Goal: Transaction & Acquisition: Purchase product/service

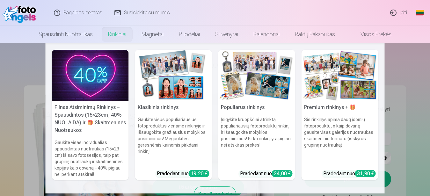
click at [117, 37] on link "Rinkiniai" at bounding box center [116, 34] width 33 height 18
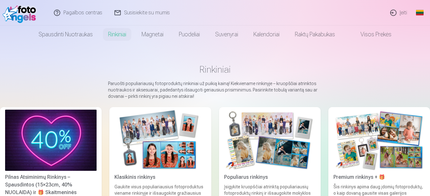
click at [403, 13] on link "Įeiti" at bounding box center [398, 12] width 29 height 25
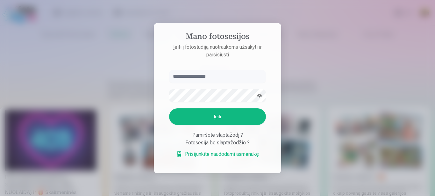
click at [190, 77] on input "text" at bounding box center [217, 76] width 97 height 13
type input "**********"
click at [209, 119] on button "Įeiti" at bounding box center [217, 116] width 97 height 17
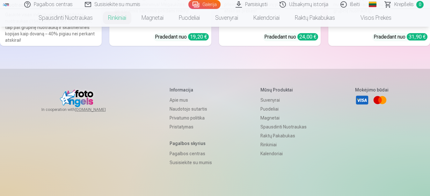
scroll to position [33, 0]
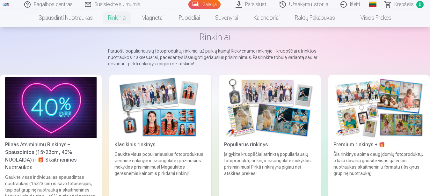
click at [134, 146] on div "Klasikinis rinkinys" at bounding box center [160, 145] width 97 height 8
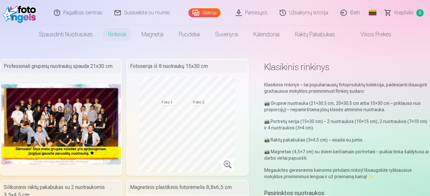
click at [62, 121] on img at bounding box center [61, 124] width 120 height 80
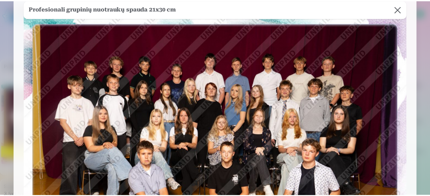
scroll to position [40, 0]
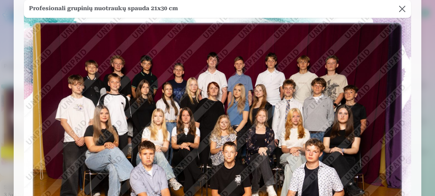
click at [401, 15] on button at bounding box center [403, 9] width 18 height 18
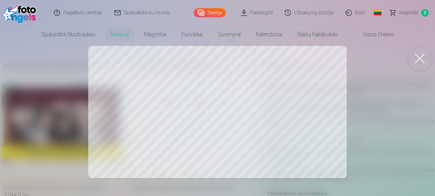
click at [419, 58] on button at bounding box center [419, 58] width 25 height 25
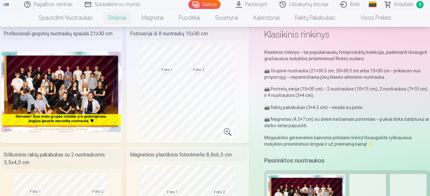
scroll to position [130, 0]
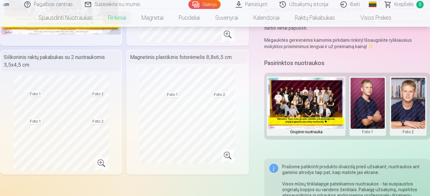
click at [376, 92] on button at bounding box center [368, 106] width 34 height 57
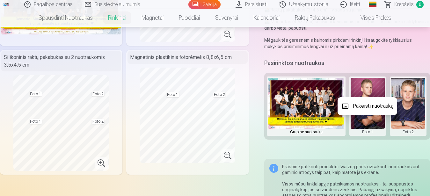
click at [368, 109] on button "Pakeisti nuotrauką" at bounding box center [368, 106] width 60 height 18
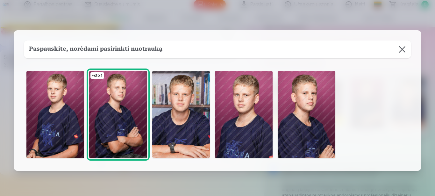
click at [404, 48] on button at bounding box center [403, 49] width 18 height 18
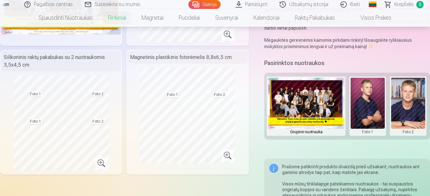
click at [304, 96] on img at bounding box center [306, 103] width 76 height 51
click at [318, 97] on img at bounding box center [306, 103] width 76 height 51
click at [300, 102] on img at bounding box center [306, 103] width 76 height 51
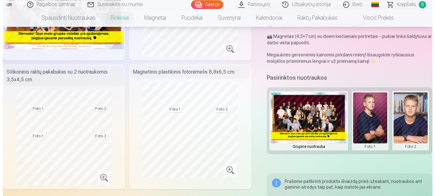
scroll to position [0, 0]
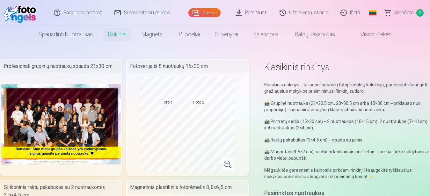
click at [67, 119] on img at bounding box center [61, 124] width 120 height 80
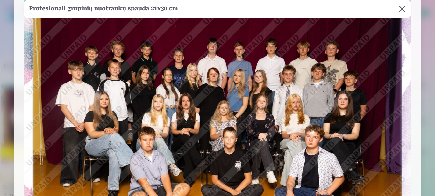
scroll to position [40, 0]
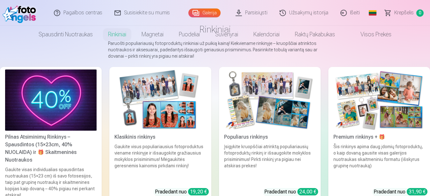
scroll to position [65, 0]
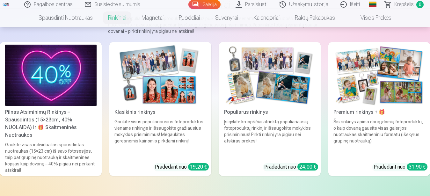
click at [239, 110] on div "Populiarus rinkinys" at bounding box center [270, 112] width 97 height 8
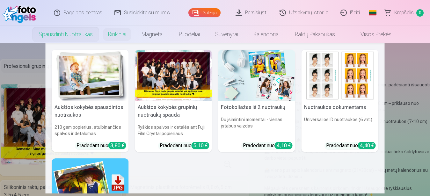
click at [85, 76] on img at bounding box center [90, 75] width 77 height 51
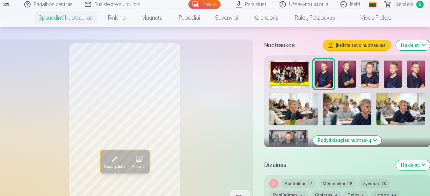
scroll to position [195, 0]
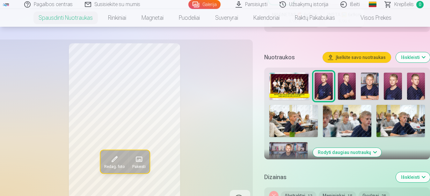
click at [286, 153] on img at bounding box center [288, 154] width 38 height 25
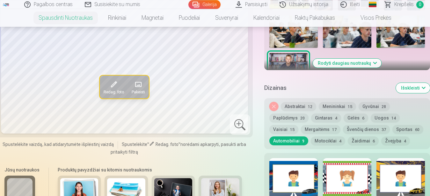
scroll to position [293, 0]
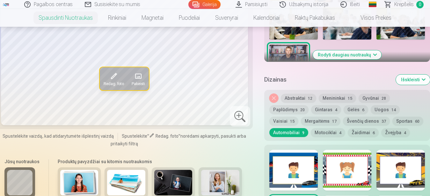
click at [387, 133] on button "Žvejyba 4" at bounding box center [395, 132] width 29 height 9
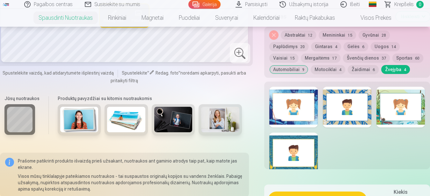
scroll to position [358, 0]
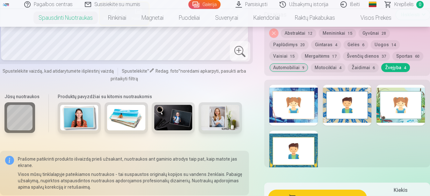
click at [398, 116] on div at bounding box center [400, 105] width 48 height 41
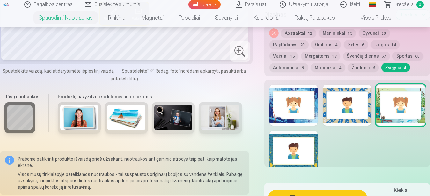
scroll to position [325, 0]
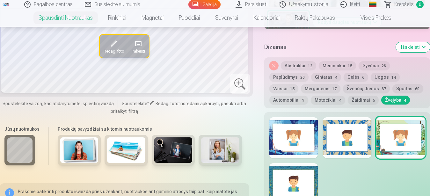
click at [367, 103] on button "Žaidimai 6" at bounding box center [363, 100] width 31 height 9
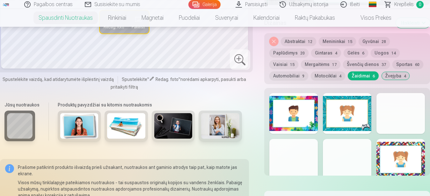
scroll to position [358, 0]
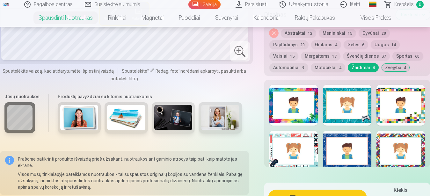
click at [302, 152] on div at bounding box center [293, 151] width 48 height 41
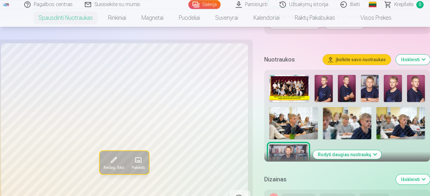
scroll to position [260, 0]
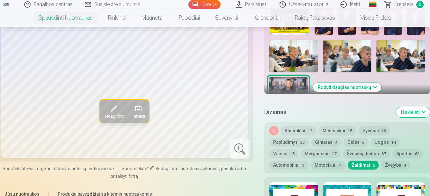
click at [370, 155] on button "Švenčių dienos 37" at bounding box center [366, 153] width 47 height 9
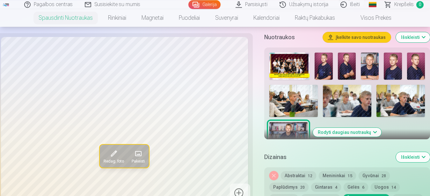
scroll to position [195, 0]
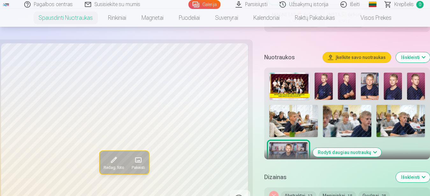
click at [381, 152] on div at bounding box center [347, 120] width 161 height 100
click at [374, 153] on button "Rodyti daugiau nuotraukų" at bounding box center [347, 152] width 69 height 9
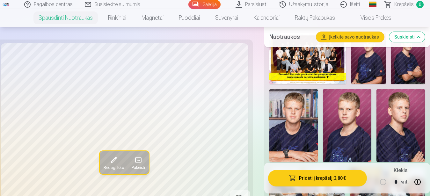
scroll to position [228, 0]
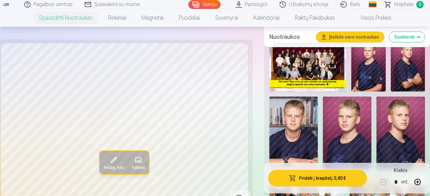
click at [305, 132] on img at bounding box center [293, 133] width 48 height 73
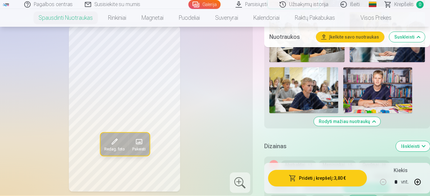
scroll to position [293, 0]
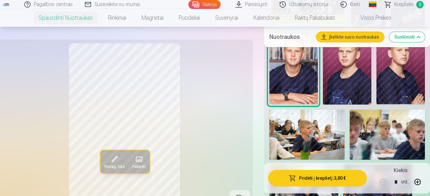
click at [409, 80] on img at bounding box center [400, 68] width 48 height 73
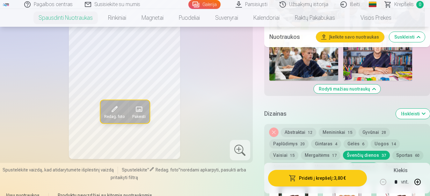
scroll to position [488, 0]
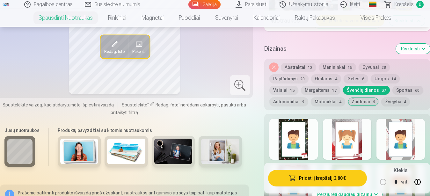
click at [289, 99] on button "Automobiliai 9" at bounding box center [288, 101] width 39 height 9
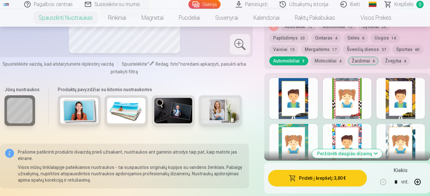
scroll to position [553, 0]
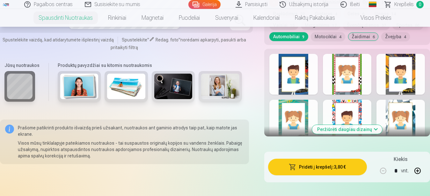
click at [360, 90] on div at bounding box center [347, 74] width 48 height 41
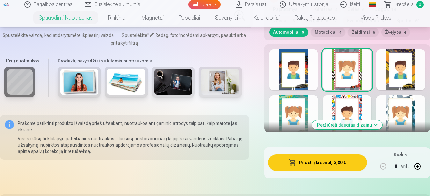
scroll to position [585, 0]
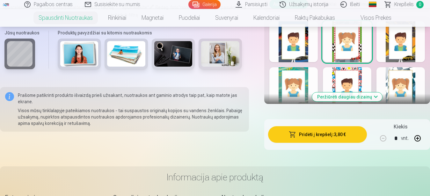
click at [348, 96] on button "Peržiūrėti daugiau dizainų" at bounding box center [347, 96] width 70 height 9
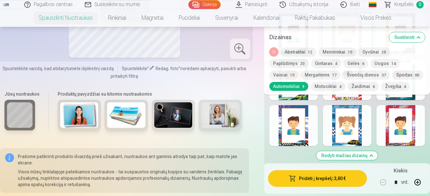
scroll to position [618, 0]
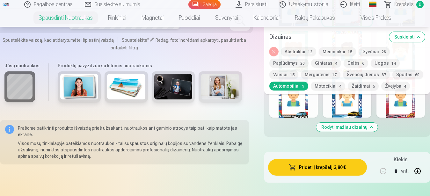
click at [302, 112] on div at bounding box center [293, 97] width 48 height 41
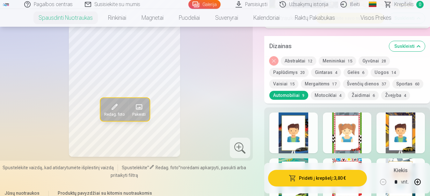
scroll to position [520, 0]
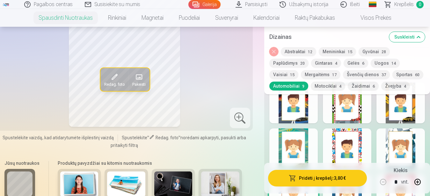
click at [338, 112] on div at bounding box center [347, 103] width 48 height 41
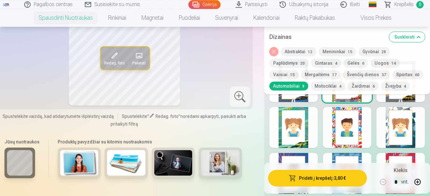
scroll to position [488, 0]
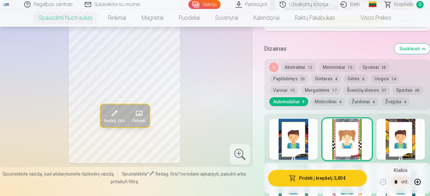
click at [363, 128] on div at bounding box center [347, 139] width 48 height 41
click at [417, 138] on div at bounding box center [400, 139] width 48 height 41
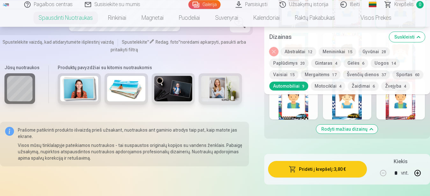
scroll to position [585, 0]
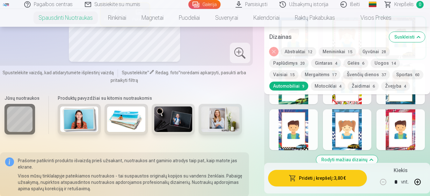
click at [349, 160] on button "Rodyti mažiau dizainų" at bounding box center [347, 159] width 62 height 9
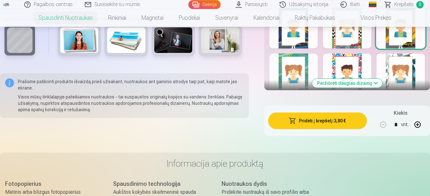
scroll to position [609, 0]
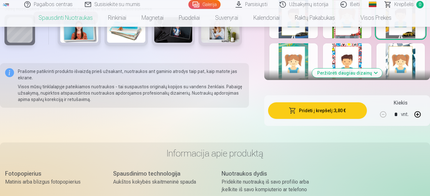
click at [354, 74] on button "Peržiūrėti daugiau dizainų" at bounding box center [347, 73] width 70 height 9
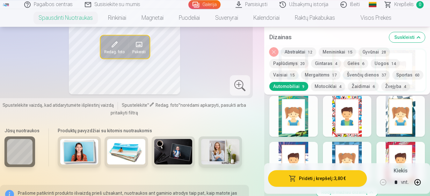
scroll to position [544, 0]
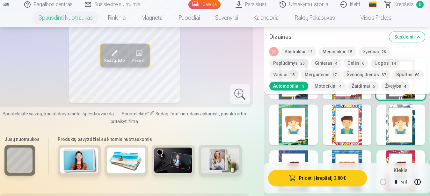
click at [306, 126] on div at bounding box center [293, 125] width 48 height 41
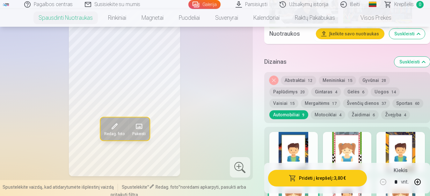
scroll to position [479, 0]
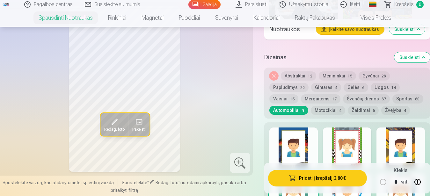
click at [298, 75] on button "Abstraktai 12" at bounding box center [298, 75] width 35 height 9
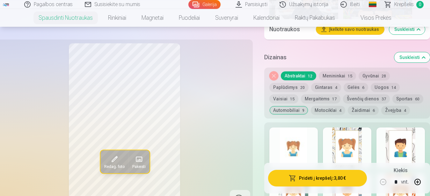
click at [292, 108] on button "Automobiliai 9" at bounding box center [288, 110] width 39 height 9
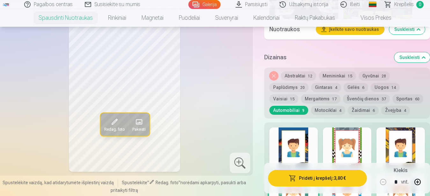
click at [321, 111] on button "Motociklai 4" at bounding box center [328, 110] width 34 height 9
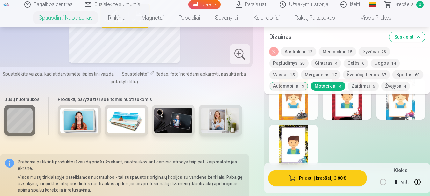
scroll to position [512, 0]
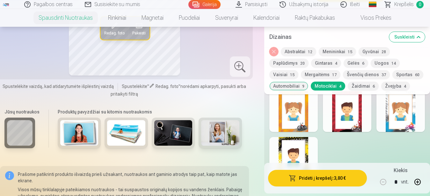
click at [354, 128] on div at bounding box center [347, 111] width 48 height 41
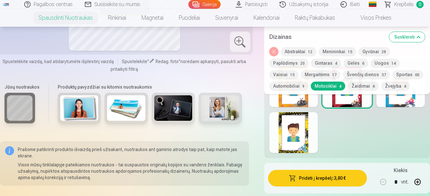
scroll to position [577, 0]
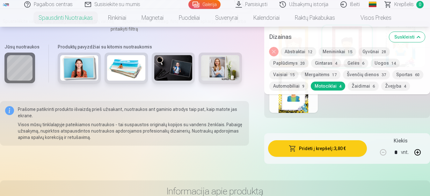
click at [307, 108] on div at bounding box center [293, 92] width 48 height 41
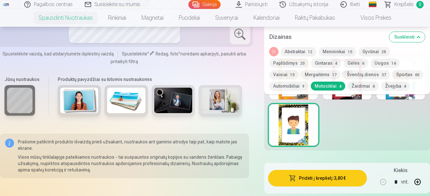
scroll to position [512, 0]
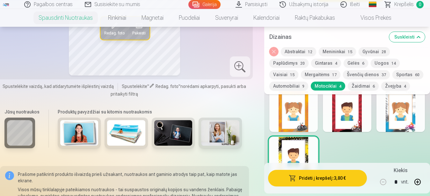
click at [394, 127] on div at bounding box center [400, 111] width 48 height 41
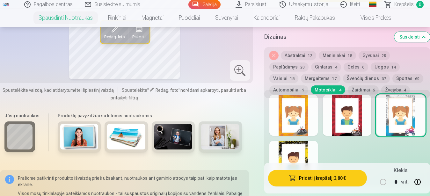
scroll to position [479, 0]
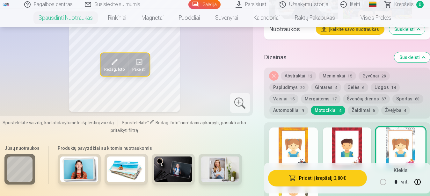
click at [357, 145] on div at bounding box center [347, 147] width 48 height 41
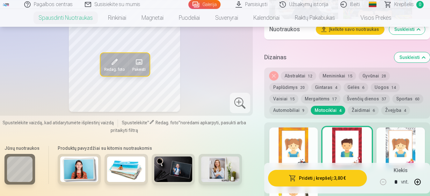
click at [424, 56] on button "Suskleisti" at bounding box center [412, 57] width 36 height 10
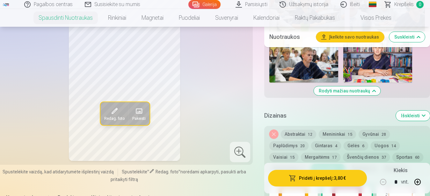
scroll to position [416, 0]
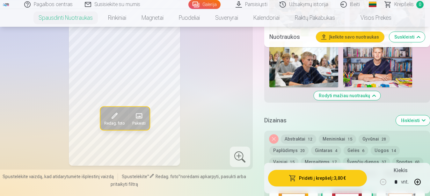
click at [426, 120] on button "Išskleisti" at bounding box center [413, 120] width 34 height 10
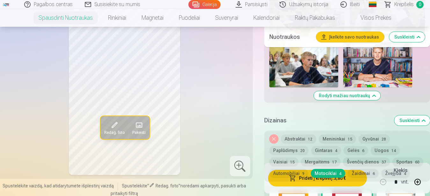
click at [426, 120] on button "Suskleisti" at bounding box center [412, 120] width 36 height 10
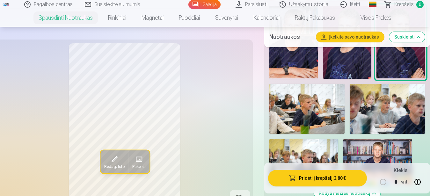
scroll to position [221, 0]
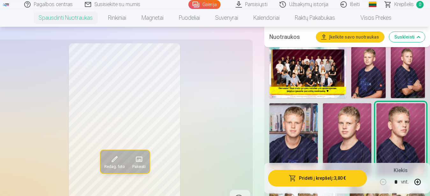
click at [305, 127] on img at bounding box center [293, 139] width 48 height 73
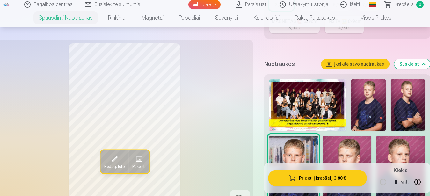
scroll to position [58, 0]
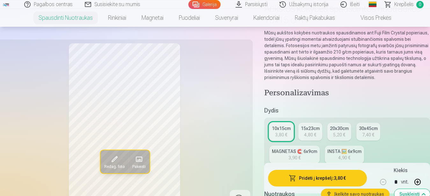
drag, startPoint x: 210, startPoint y: 130, endPoint x: 210, endPoint y: 106, distance: 23.6
click at [210, 106] on div "Redag. foto Pakeisti" at bounding box center [124, 126] width 249 height 166
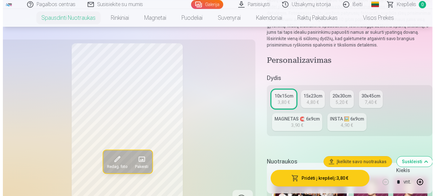
scroll to position [188, 0]
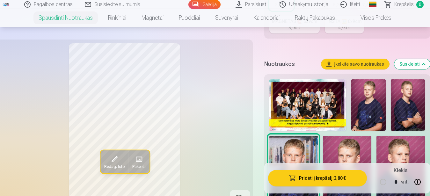
click at [311, 178] on button "Pridėti į krepšelį : 3,80 €" at bounding box center [317, 178] width 99 height 17
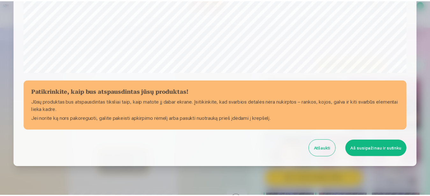
scroll to position [263, 0]
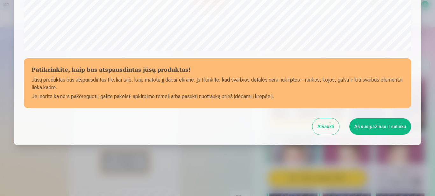
click at [328, 128] on button "Atšaukti" at bounding box center [326, 126] width 27 height 17
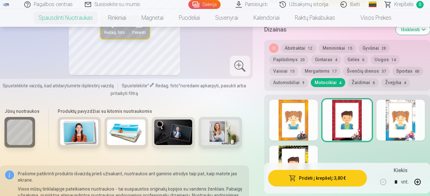
scroll to position [514, 0]
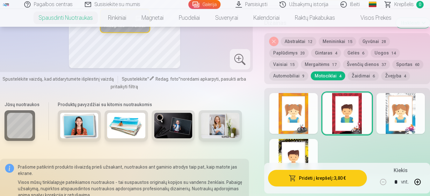
click at [410, 119] on div at bounding box center [400, 113] width 48 height 41
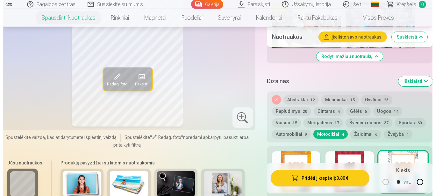
scroll to position [448, 0]
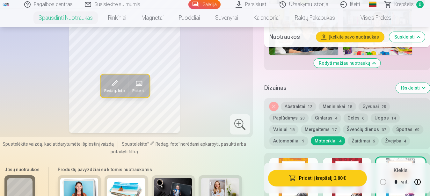
click at [314, 179] on button "Pridėti į krepšelį : 3,80 €" at bounding box center [317, 178] width 99 height 17
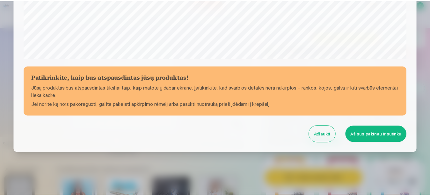
scroll to position [263, 0]
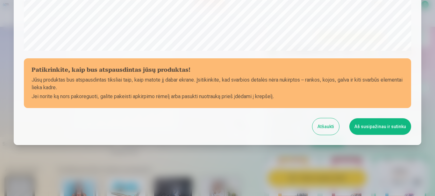
click at [382, 127] on button "Aš susipažinau ir sutinku" at bounding box center [381, 126] width 62 height 17
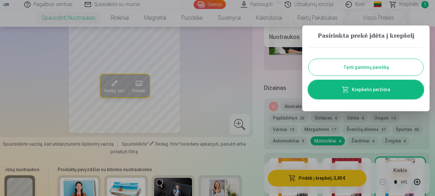
click at [347, 70] on button "Tęsti gaminių paiešką" at bounding box center [366, 67] width 115 height 17
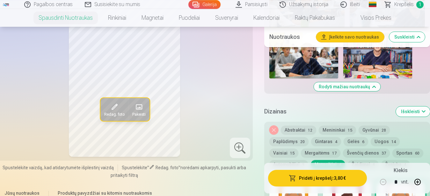
scroll to position [448, 0]
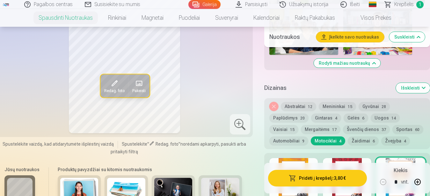
click at [274, 105] on button "Nuimkite dizainą" at bounding box center [273, 106] width 9 height 9
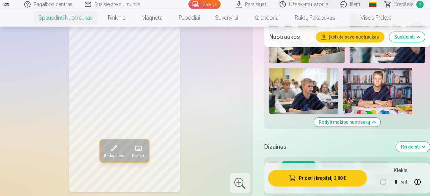
scroll to position [383, 0]
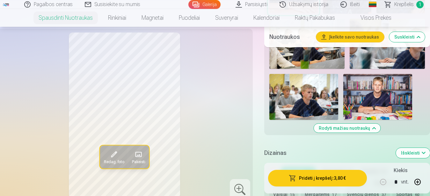
click at [382, 102] on img at bounding box center [377, 97] width 69 height 46
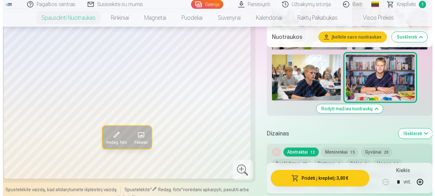
scroll to position [416, 0]
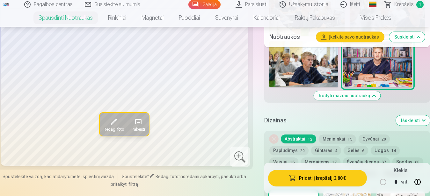
click at [315, 180] on button "Pridėti į krepšelį : 3,80 €" at bounding box center [317, 178] width 99 height 17
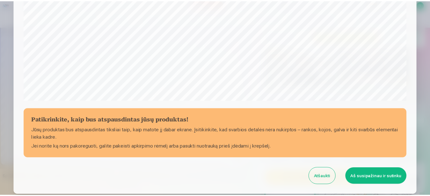
scroll to position [241, 0]
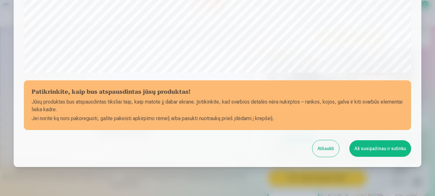
click at [372, 146] on button "Aš susipažinau ir sutinku" at bounding box center [381, 148] width 62 height 17
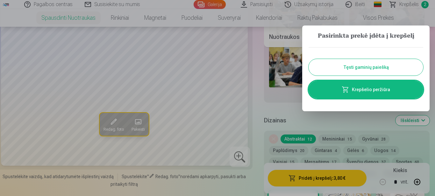
click at [372, 69] on button "Tęsti gaminių paiešką" at bounding box center [366, 67] width 115 height 17
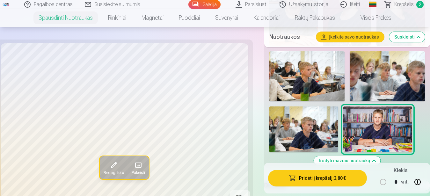
scroll to position [448, 0]
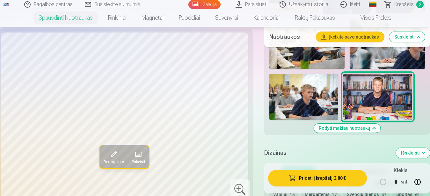
click at [355, 130] on button "Rodyti mažiau nuotraukų" at bounding box center [347, 128] width 67 height 9
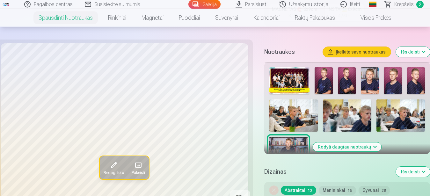
scroll to position [200, 0]
click at [347, 76] on img at bounding box center [347, 81] width 18 height 27
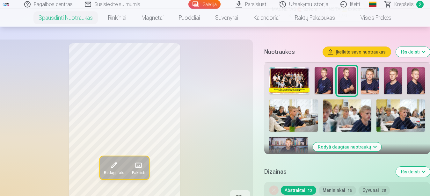
click at [416, 84] on img at bounding box center [416, 81] width 18 height 27
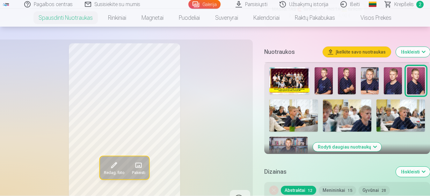
click at [340, 79] on img at bounding box center [347, 81] width 18 height 27
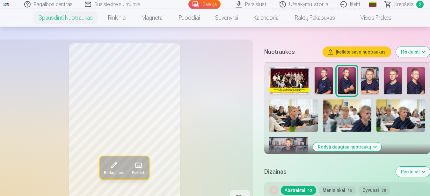
click at [419, 77] on img at bounding box center [416, 81] width 18 height 27
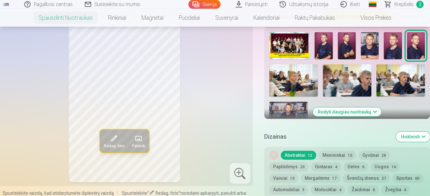
scroll to position [233, 0]
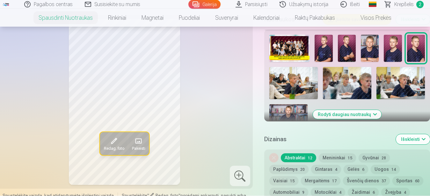
click at [346, 48] on img at bounding box center [347, 48] width 18 height 27
click at [393, 47] on img at bounding box center [393, 48] width 18 height 27
click at [324, 61] on img at bounding box center [324, 48] width 18 height 27
click at [345, 51] on img at bounding box center [347, 48] width 18 height 27
click at [372, 48] on img at bounding box center [370, 48] width 18 height 27
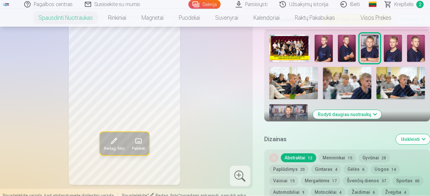
click at [347, 47] on img at bounding box center [347, 48] width 18 height 27
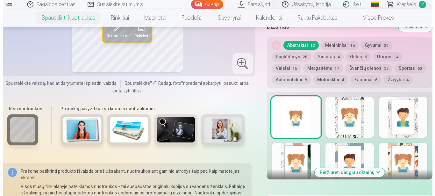
scroll to position [396, 0]
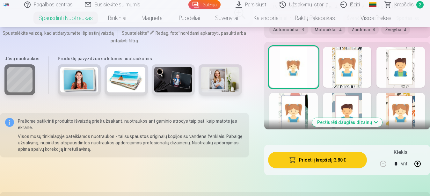
click at [336, 162] on button "Pridėti į krepšelį : 3,80 €" at bounding box center [317, 160] width 99 height 17
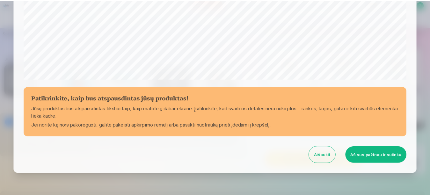
scroll to position [241, 0]
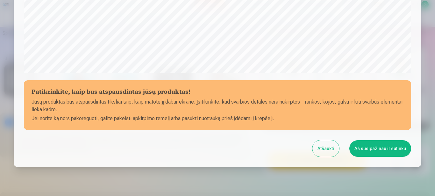
click at [373, 147] on button "Aš susipažinau ir sutinku" at bounding box center [381, 148] width 62 height 17
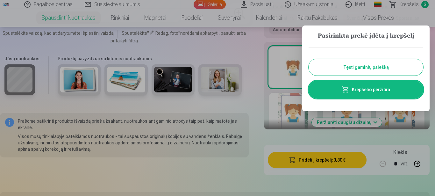
click at [369, 69] on button "Tęsti gaminių paiešką" at bounding box center [366, 67] width 115 height 17
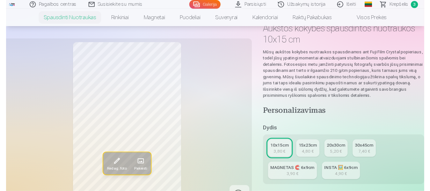
scroll to position [168, 0]
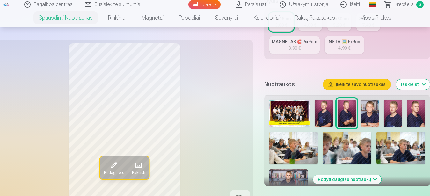
click at [287, 119] on img at bounding box center [289, 113] width 40 height 27
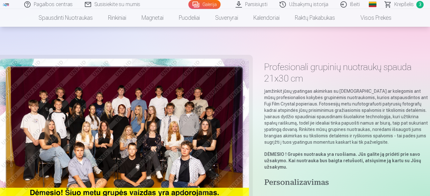
scroll to position [130, 0]
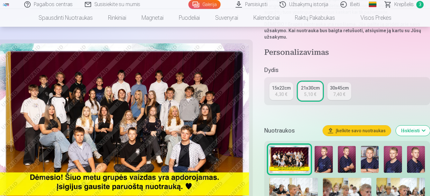
click at [274, 90] on div "15x22cm" at bounding box center [281, 88] width 19 height 6
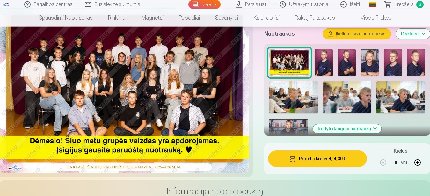
scroll to position [195, 0]
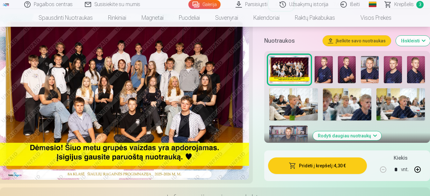
click at [321, 168] on button "Pridėti į krepšelį : 4,30 €" at bounding box center [317, 165] width 99 height 17
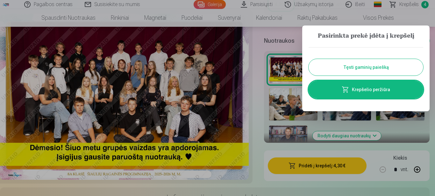
click at [371, 86] on link "Krepšelio peržiūra" at bounding box center [366, 90] width 115 height 18
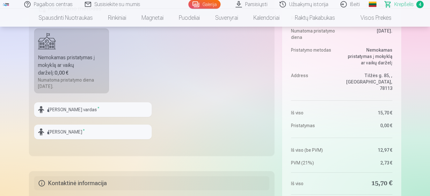
scroll to position [195, 0]
click at [77, 112] on input "text" at bounding box center [93, 109] width 118 height 15
click at [50, 109] on input "*****" at bounding box center [93, 109] width 118 height 15
type input "*****"
click at [68, 138] on input "text" at bounding box center [93, 131] width 118 height 15
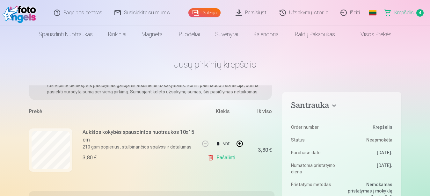
scroll to position [34, 0]
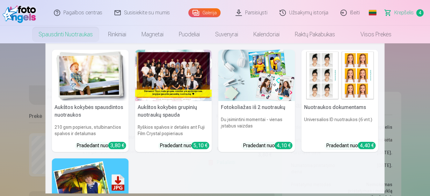
type input "*******"
click at [86, 86] on img at bounding box center [90, 75] width 77 height 51
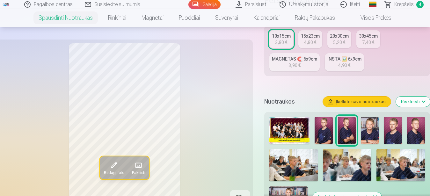
scroll to position [228, 0]
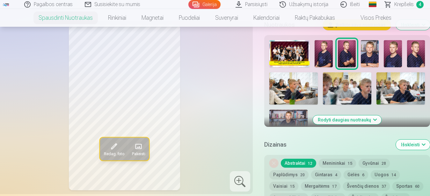
click at [324, 55] on img at bounding box center [324, 53] width 18 height 27
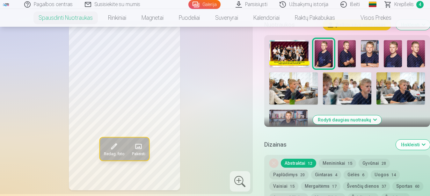
click at [293, 97] on img at bounding box center [293, 88] width 48 height 32
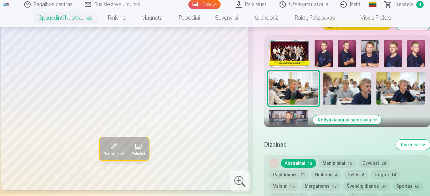
click at [355, 97] on img at bounding box center [347, 88] width 48 height 32
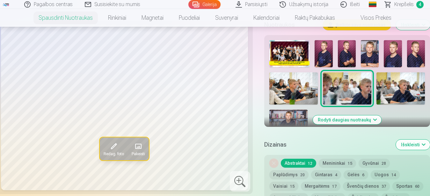
click at [400, 84] on img at bounding box center [400, 88] width 48 height 32
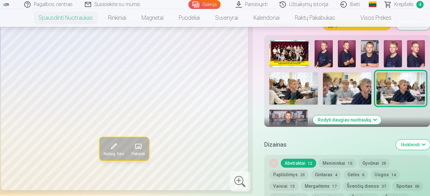
click at [340, 91] on img at bounding box center [347, 88] width 48 height 32
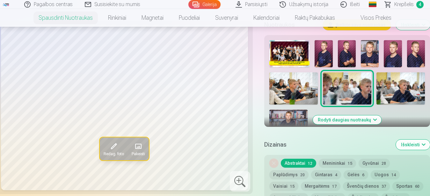
click at [396, 57] on img at bounding box center [393, 53] width 18 height 27
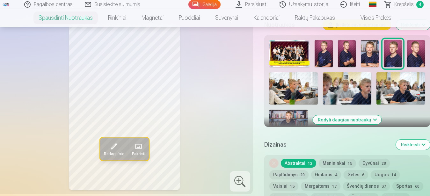
click at [333, 55] on div at bounding box center [347, 88] width 161 height 100
click at [328, 55] on img at bounding box center [324, 53] width 18 height 27
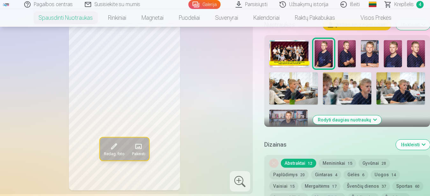
click at [343, 62] on img at bounding box center [347, 53] width 18 height 27
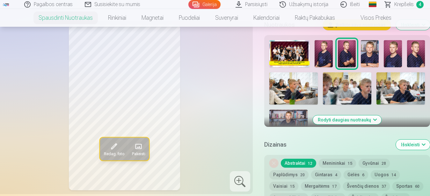
click at [329, 59] on img at bounding box center [324, 53] width 18 height 27
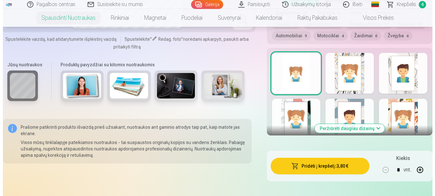
scroll to position [390, 0]
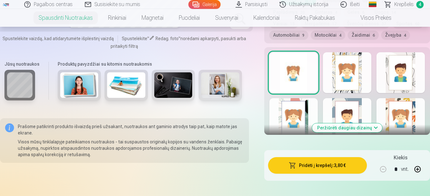
click at [304, 166] on button "Pridėti į krepšelį : 3,80 €" at bounding box center [317, 165] width 99 height 17
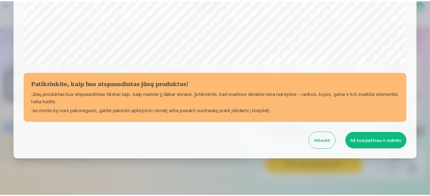
scroll to position [263, 0]
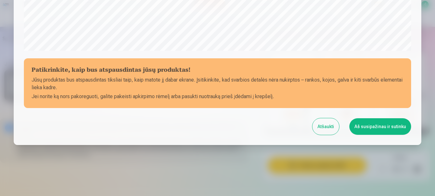
click at [367, 125] on button "Aš susipažinau ir sutinku" at bounding box center [381, 126] width 62 height 17
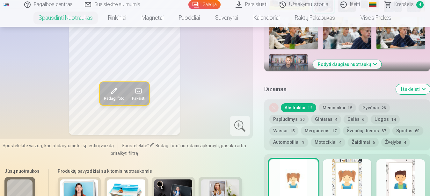
scroll to position [260, 0]
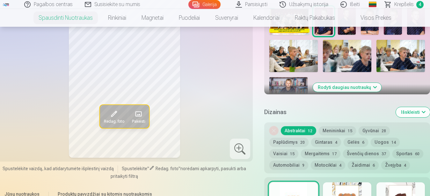
click at [402, 6] on span "Krepšelis" at bounding box center [403, 5] width 19 height 8
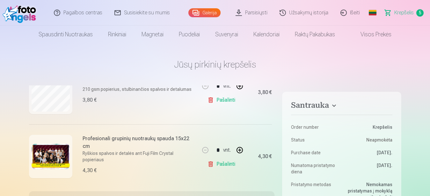
scroll to position [235, 0]
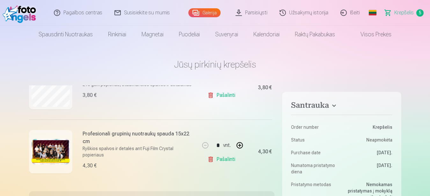
click at [397, 12] on span "Krepšelis" at bounding box center [403, 13] width 19 height 8
click at [409, 14] on span "Krepšelis" at bounding box center [403, 13] width 19 height 8
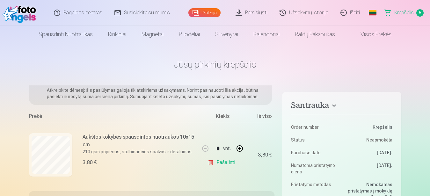
scroll to position [0, 0]
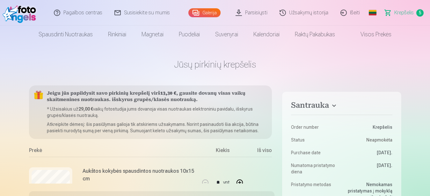
click at [421, 12] on span "5" at bounding box center [419, 12] width 7 height 7
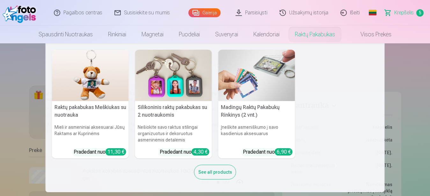
click at [303, 35] on link "Raktų pakabukas" at bounding box center [314, 34] width 55 height 18
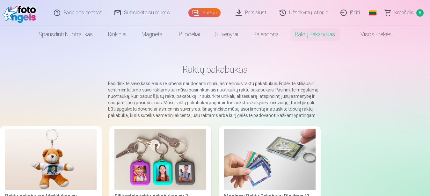
click at [402, 12] on span "Krepšelis" at bounding box center [403, 13] width 19 height 8
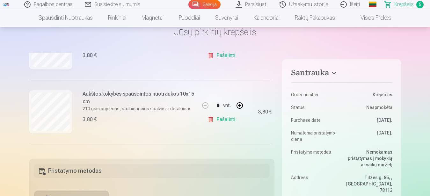
scroll to position [98, 0]
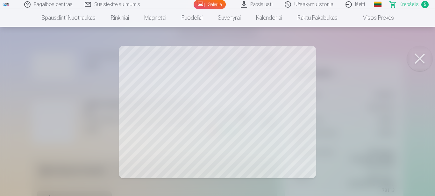
click at [413, 52] on button at bounding box center [419, 58] width 25 height 25
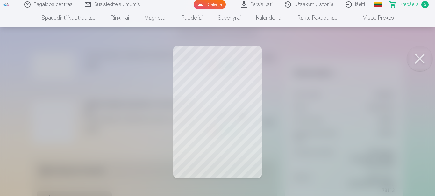
click at [421, 60] on button at bounding box center [419, 58] width 25 height 25
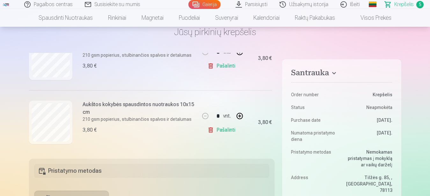
click at [237, 117] on button "button" at bounding box center [239, 115] width 15 height 15
click at [222, 128] on link "Pašalinti" at bounding box center [223, 130] width 30 height 13
type input "*"
click at [222, 128] on link "Pašalinti" at bounding box center [223, 130] width 30 height 13
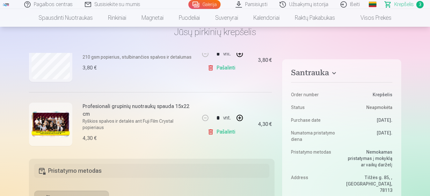
scroll to position [91, 0]
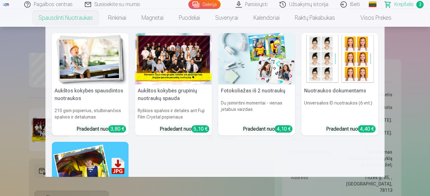
click at [86, 78] on img at bounding box center [90, 58] width 77 height 51
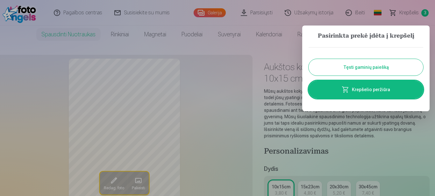
click at [363, 147] on div at bounding box center [217, 98] width 435 height 196
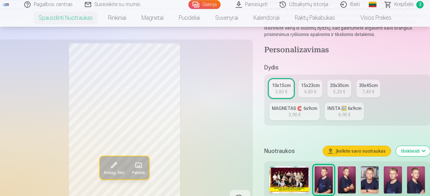
scroll to position [130, 0]
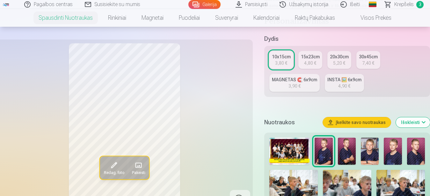
click at [347, 161] on img at bounding box center [347, 151] width 18 height 27
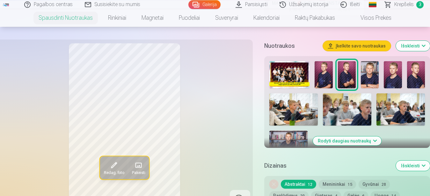
scroll to position [228, 0]
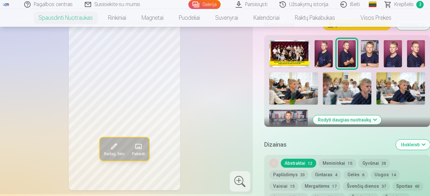
click at [374, 56] on img at bounding box center [370, 53] width 18 height 27
click at [349, 54] on img at bounding box center [347, 53] width 18 height 27
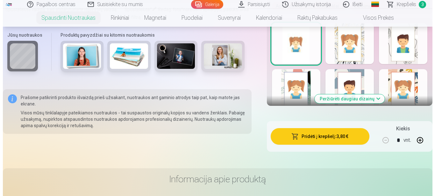
scroll to position [455, 0]
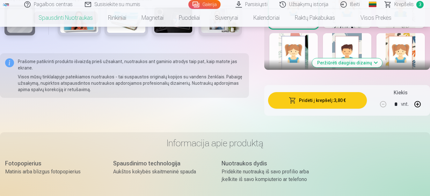
click at [332, 98] on button "Pridėti į krepšelį : 3,80 €" at bounding box center [317, 100] width 99 height 17
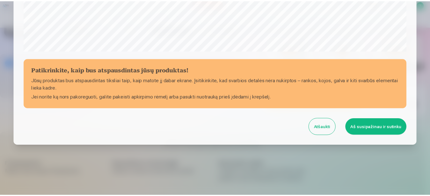
scroll to position [263, 0]
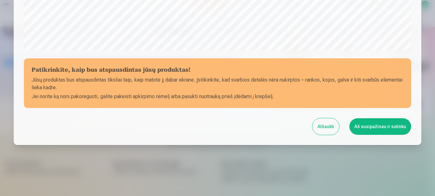
click at [384, 123] on button "Aš susipažinau ir sutinku" at bounding box center [381, 126] width 62 height 17
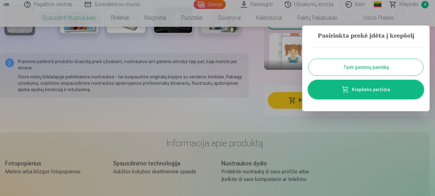
click at [372, 91] on link "Krepšelio peržiūra" at bounding box center [366, 90] width 115 height 18
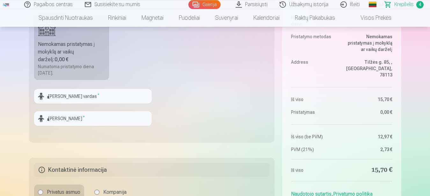
scroll to position [228, 0]
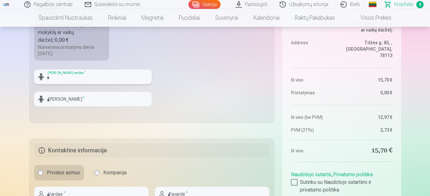
click at [96, 75] on input "text" at bounding box center [93, 76] width 118 height 15
type input "*****"
click at [111, 101] on input "text" at bounding box center [93, 99] width 118 height 15
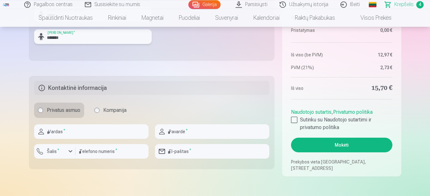
scroll to position [293, 0]
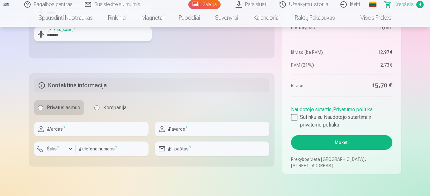
type input "*******"
click at [68, 128] on input "text" at bounding box center [91, 129] width 114 height 15
type input "*******"
click at [179, 133] on input "text" at bounding box center [212, 129] width 114 height 15
type input "*"
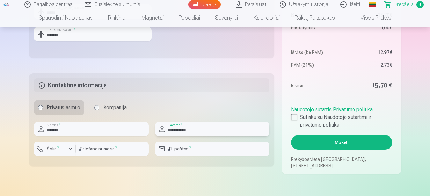
type input "**********"
click at [92, 146] on input "number" at bounding box center [112, 149] width 73 height 15
click at [73, 150] on div "button" at bounding box center [71, 149] width 8 height 8
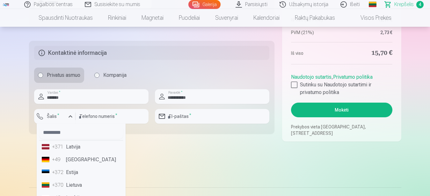
scroll to position [358, 0]
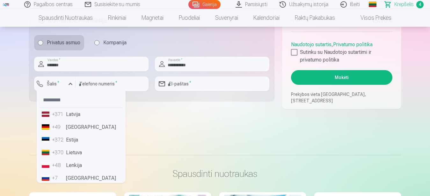
click at [71, 155] on li "+370 Lietuva" at bounding box center [81, 152] width 84 height 13
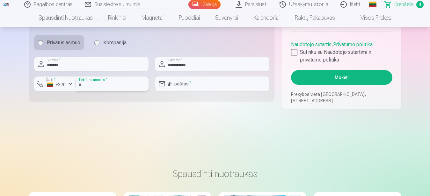
click at [89, 86] on input "number" at bounding box center [112, 83] width 73 height 15
type input "********"
click at [205, 81] on input "email" at bounding box center [212, 83] width 114 height 15
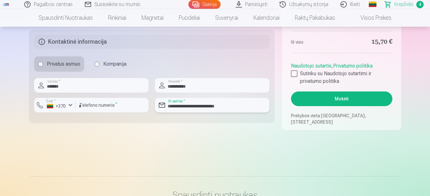
scroll to position [325, 0]
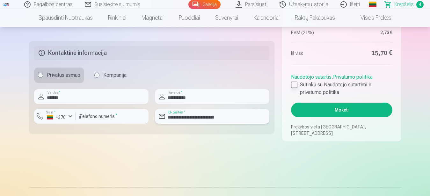
type input "**********"
click at [295, 85] on div at bounding box center [294, 85] width 6 height 6
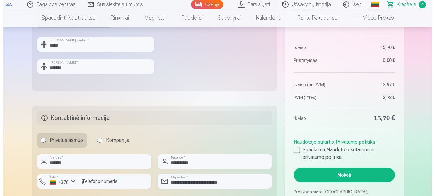
scroll to position [293, 0]
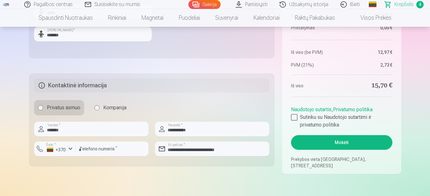
click at [340, 140] on button "Mokėti" at bounding box center [341, 142] width 101 height 15
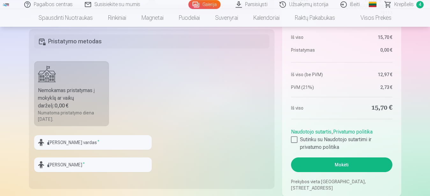
scroll to position [488, 0]
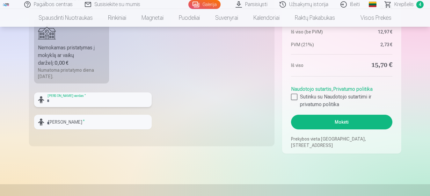
click at [64, 103] on input "text" at bounding box center [93, 99] width 118 height 15
type input "*****"
click at [62, 125] on input "text" at bounding box center [93, 122] width 118 height 15
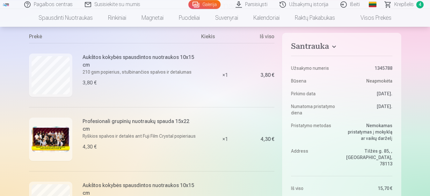
scroll to position [65, 0]
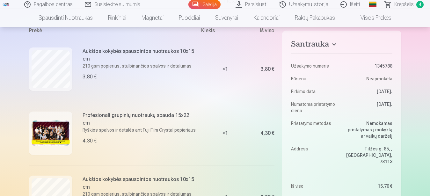
type input "*******"
click at [382, 129] on dd "Nemokamas pristatymas į mokyklą ar vaikų darželį" at bounding box center [368, 129] width 47 height 19
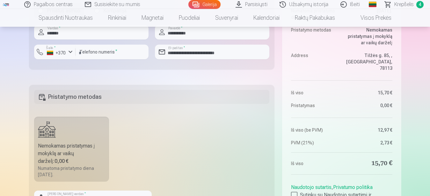
scroll to position [358, 0]
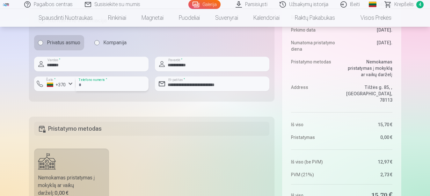
click at [86, 84] on input "**********" at bounding box center [112, 83] width 73 height 15
click at [117, 87] on input "*********" at bounding box center [112, 83] width 73 height 15
click at [82, 84] on input "*********" at bounding box center [112, 83] width 73 height 15
click at [110, 86] on input "********" at bounding box center [112, 83] width 73 height 15
type input "********"
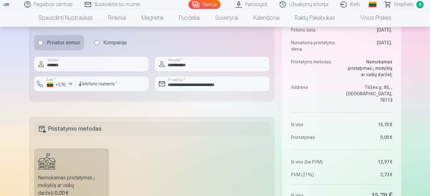
click at [192, 124] on h5 "Pristatymo metodas" at bounding box center [152, 129] width 236 height 14
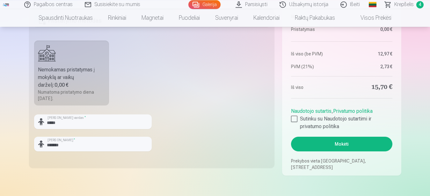
scroll to position [488, 0]
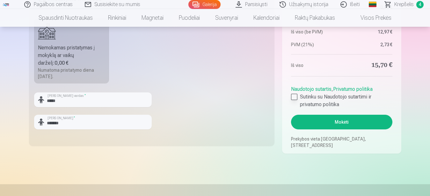
click at [293, 97] on div at bounding box center [294, 97] width 6 height 6
click at [330, 125] on button "Mokėti" at bounding box center [341, 122] width 101 height 15
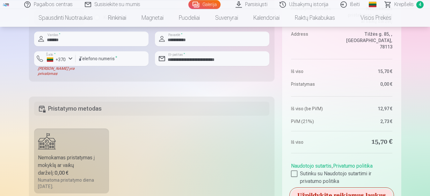
scroll to position [325, 0]
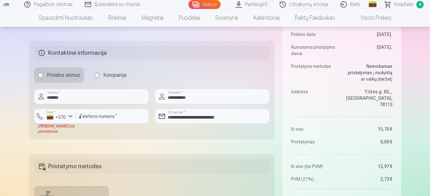
click at [69, 115] on div "button" at bounding box center [71, 117] width 8 height 8
click at [86, 130] on li "+370 Lietuva" at bounding box center [68, 131] width 58 height 13
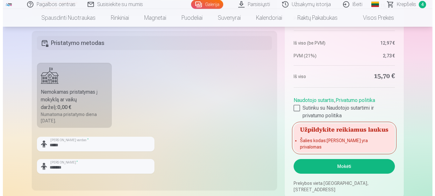
scroll to position [455, 0]
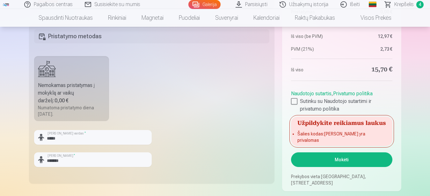
click at [338, 160] on button "Mokėti" at bounding box center [341, 159] width 101 height 15
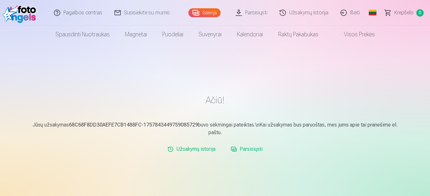
click at [299, 11] on link "Užsakymų istorija" at bounding box center [304, 12] width 61 height 25
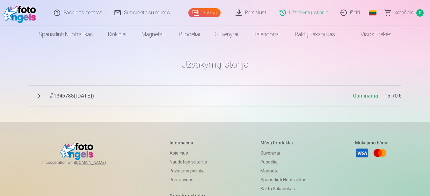
click at [259, 13] on link "Parsisiųsti" at bounding box center [252, 12] width 44 height 25
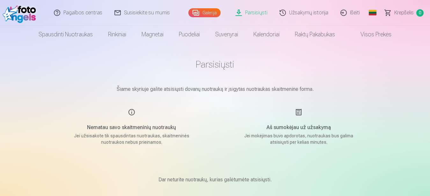
click at [291, 11] on link "Užsakymų istorija" at bounding box center [304, 12] width 61 height 25
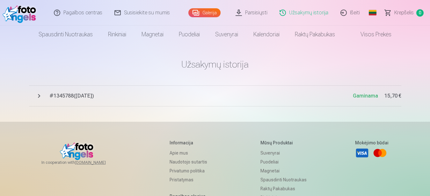
click at [353, 13] on link "Išeiti" at bounding box center [351, 12] width 32 height 25
